Goal: Navigation & Orientation: Understand site structure

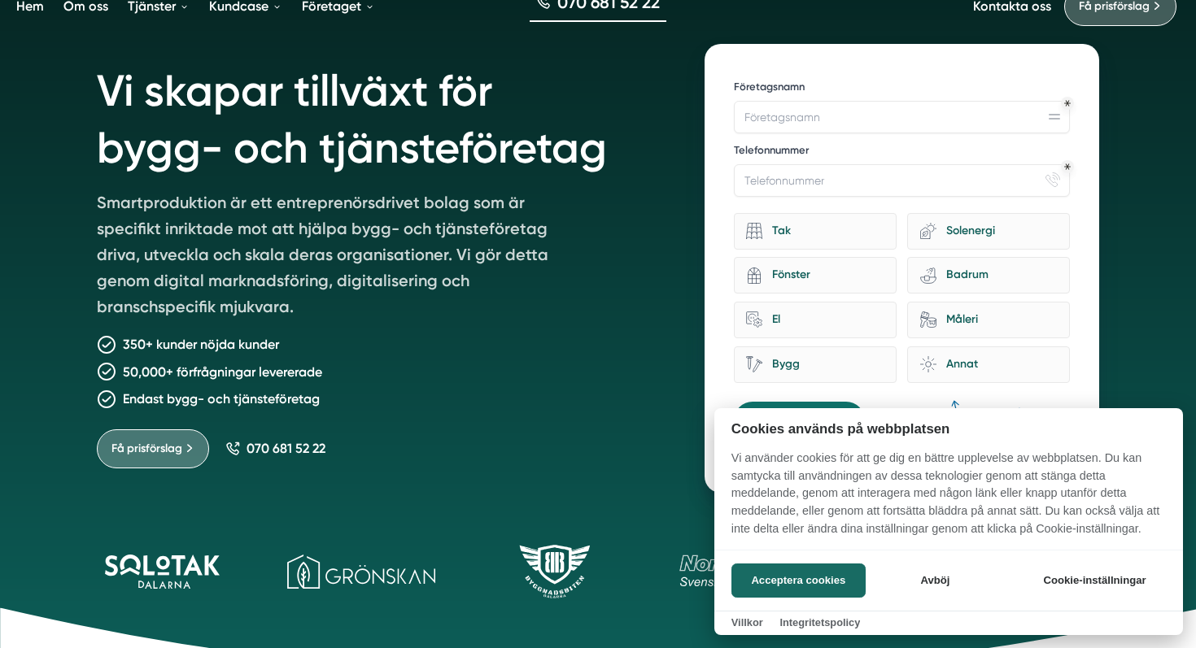
scroll to position [180, 0]
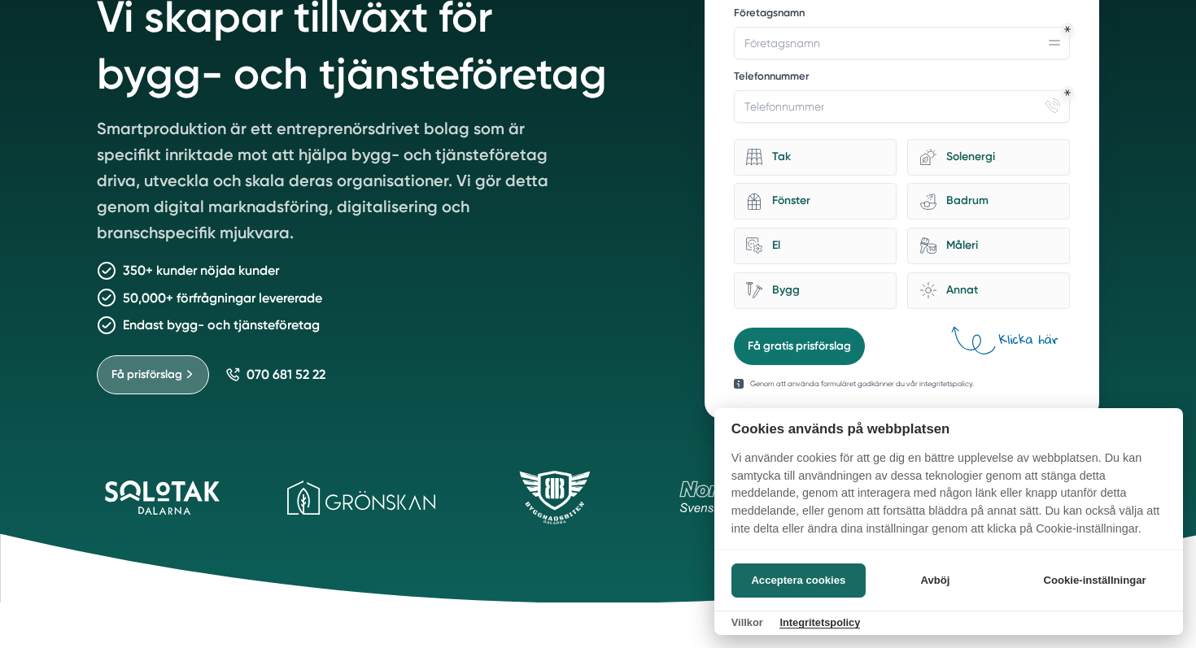
click at [795, 625] on link "Integritetspolicy" at bounding box center [819, 623] width 81 height 12
click at [732, 628] on link "Villkor" at bounding box center [747, 623] width 32 height 12
click at [1120, 581] on button "Cookie-inställningar" at bounding box center [1095, 581] width 142 height 34
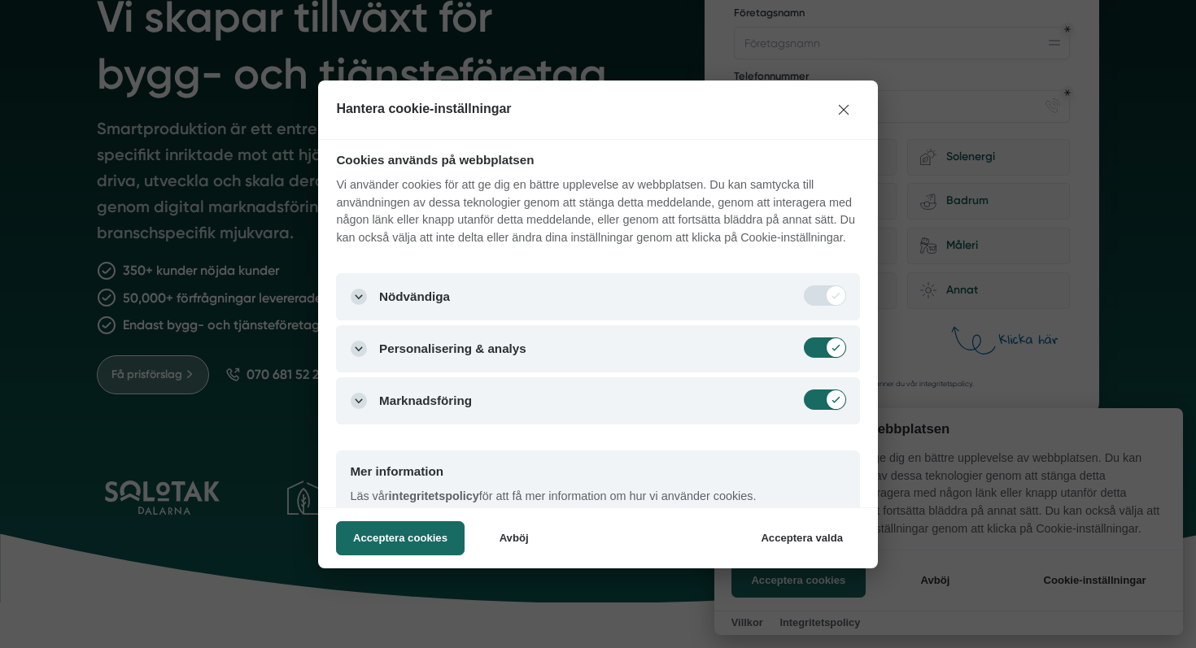
click at [469, 478] on div "Mer information" at bounding box center [597, 472] width 495 height 14
click at [422, 478] on div "Mer information" at bounding box center [397, 472] width 94 height 14
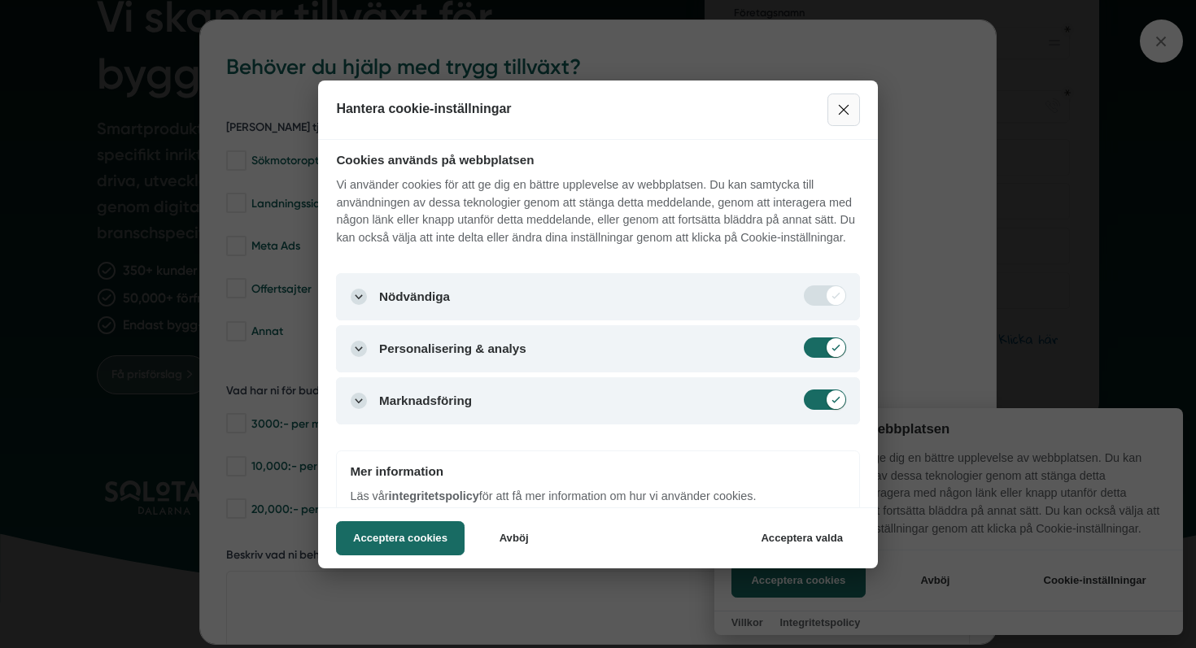
click at [849, 111] on button "Stäng" at bounding box center [843, 110] width 33 height 33
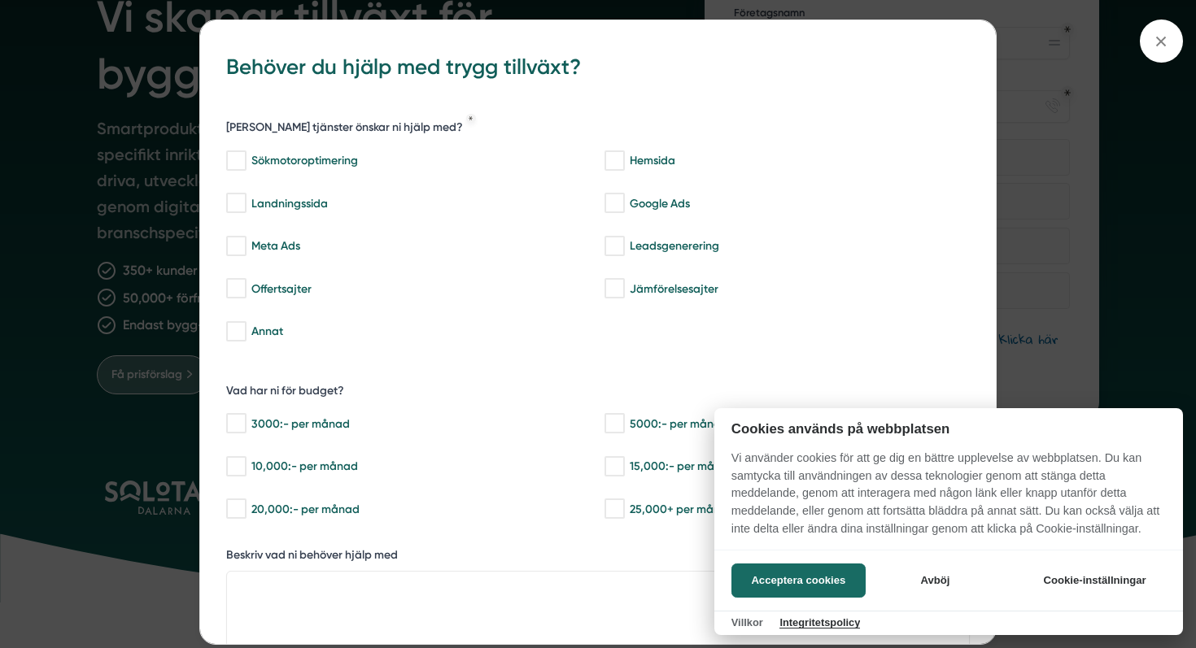
click at [849, 627] on link "Integritetspolicy" at bounding box center [819, 623] width 81 height 12
click at [133, 124] on div at bounding box center [598, 324] width 1196 height 648
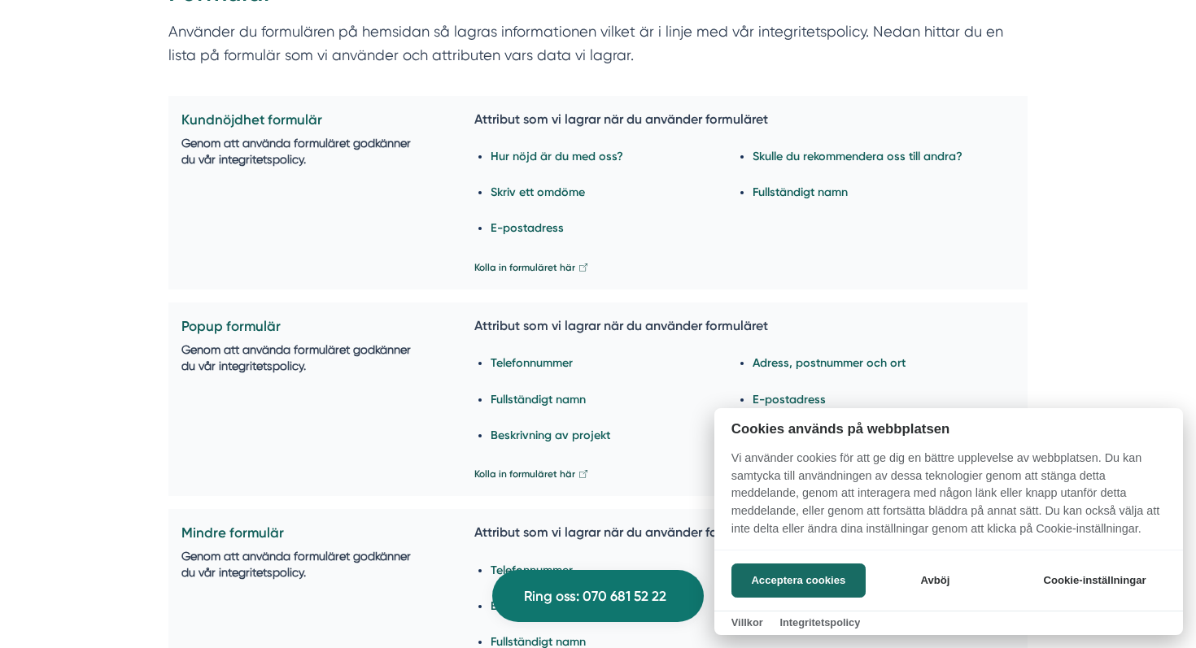
scroll to position [2377, 0]
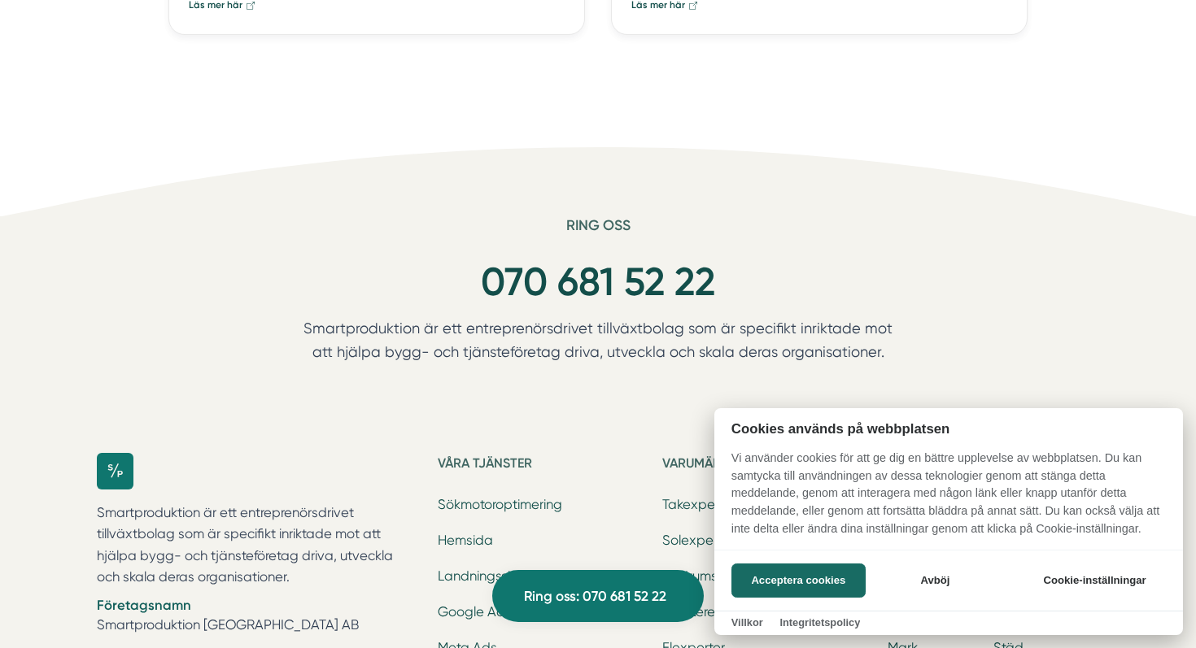
scroll to position [3415, 0]
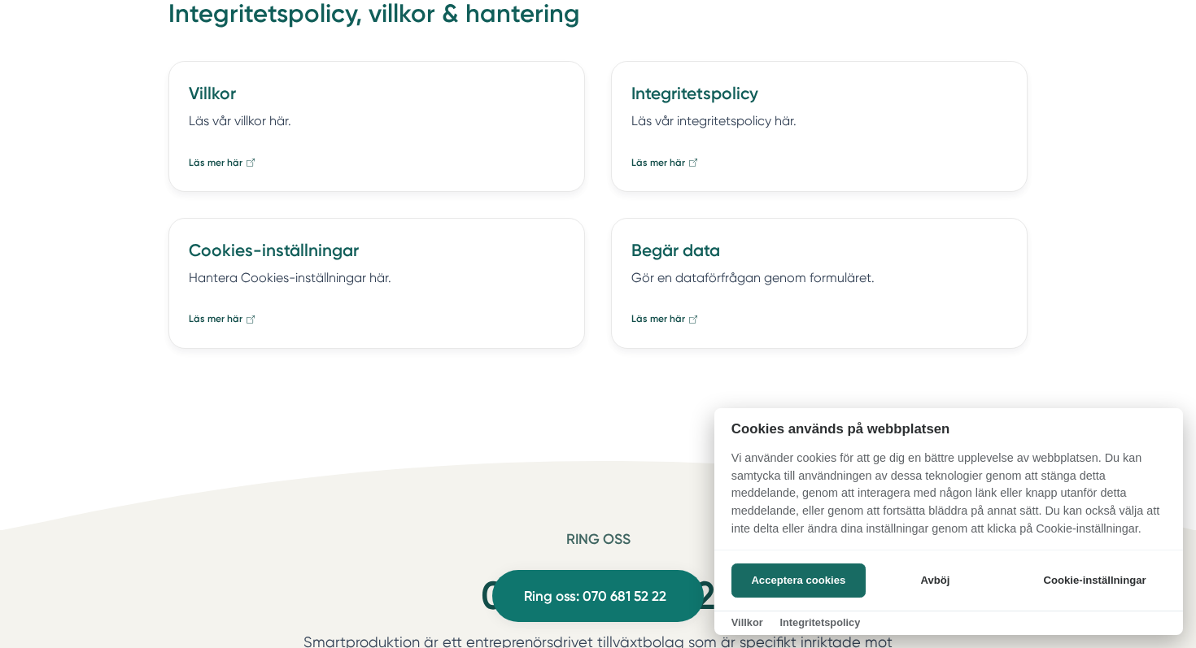
click at [308, 309] on div at bounding box center [598, 324] width 1196 height 648
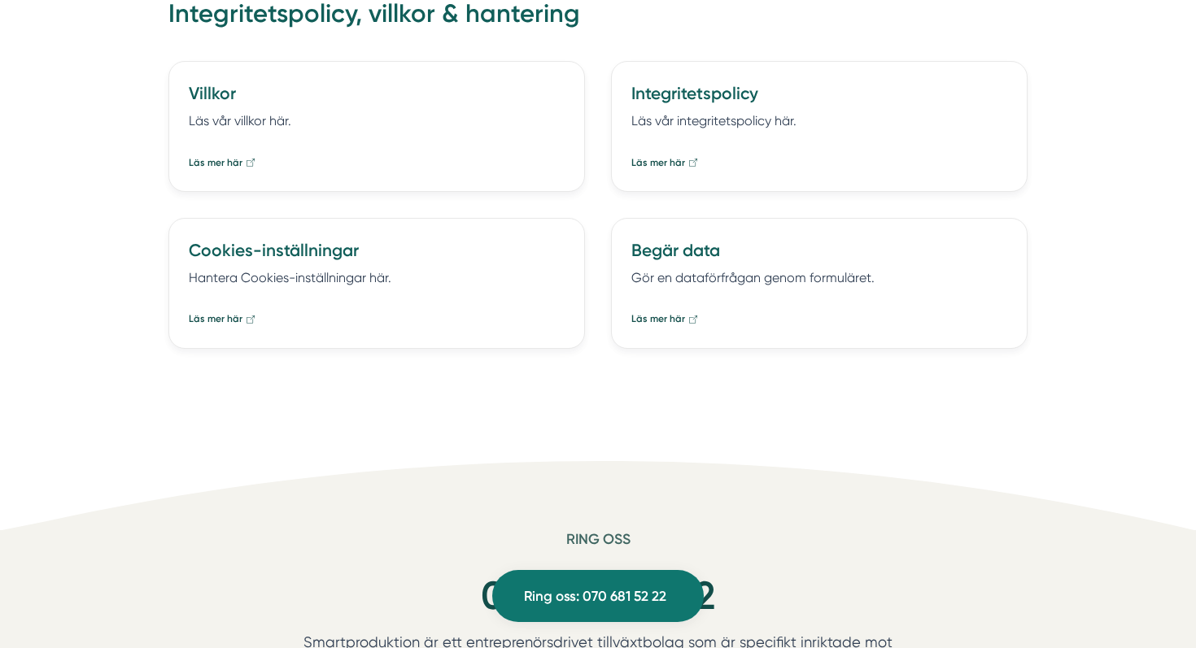
click at [262, 320] on div "Läs mer här" at bounding box center [377, 311] width 376 height 33
click at [231, 327] on span "Läs mer här" at bounding box center [216, 319] width 54 height 15
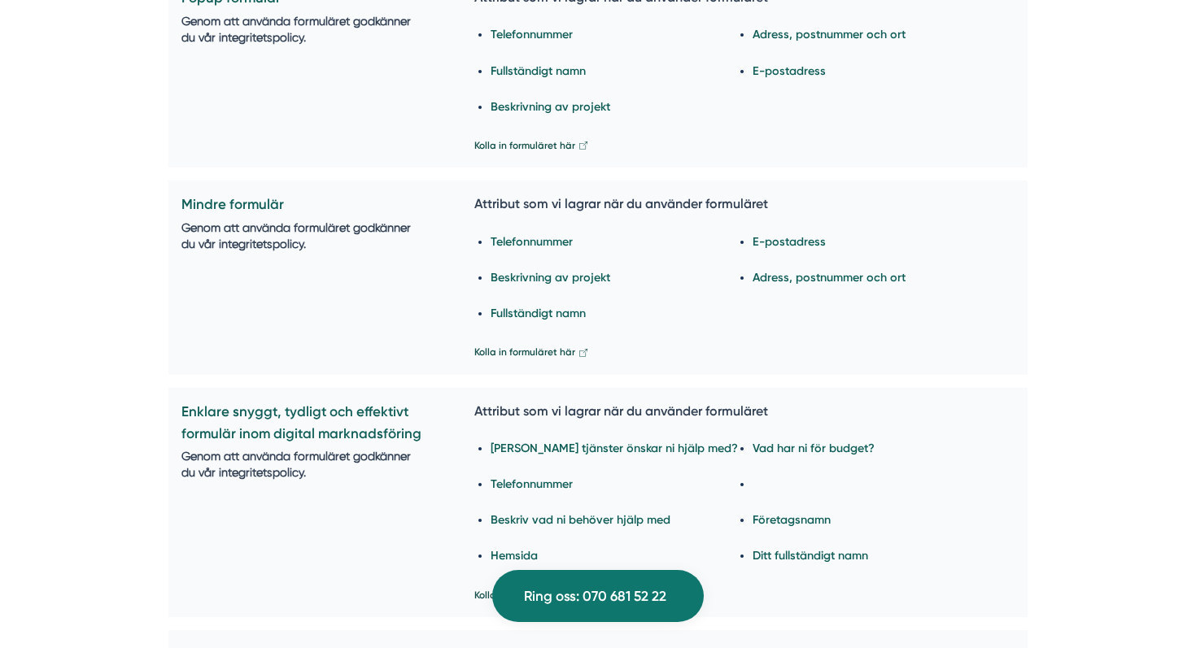
scroll to position [2735, 0]
